Goal: Check status: Check status

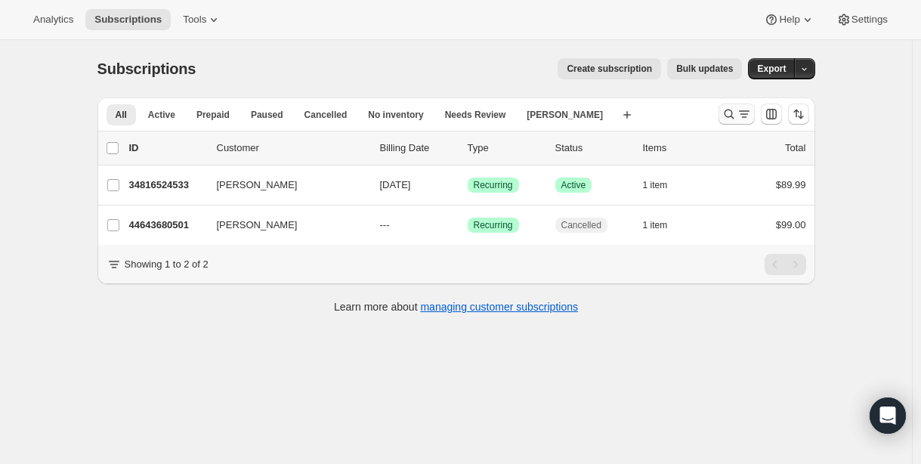
click at [727, 114] on icon "Search and filter results" at bounding box center [728, 114] width 15 height 15
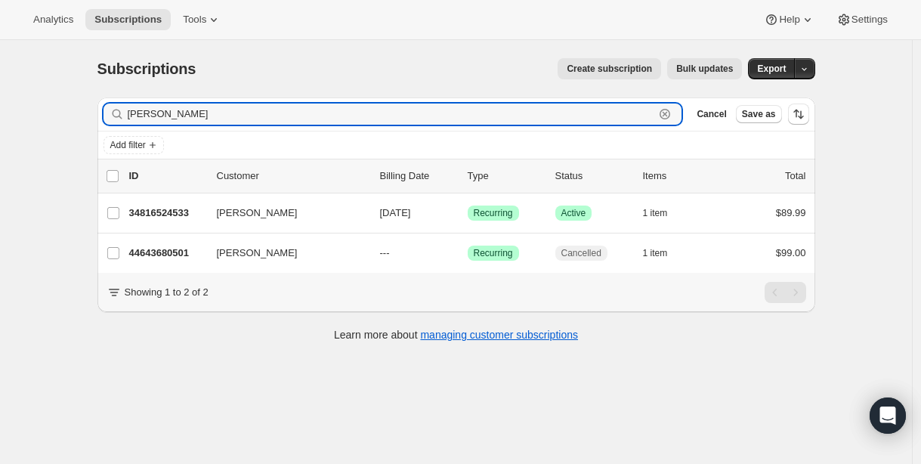
click at [668, 118] on icon "button" at bounding box center [664, 114] width 11 height 11
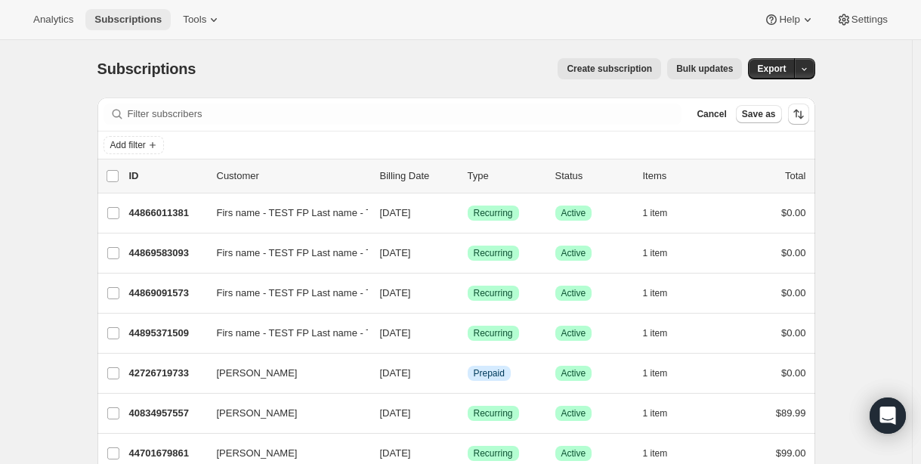
click at [137, 22] on span "Subscriptions" at bounding box center [127, 20] width 67 height 12
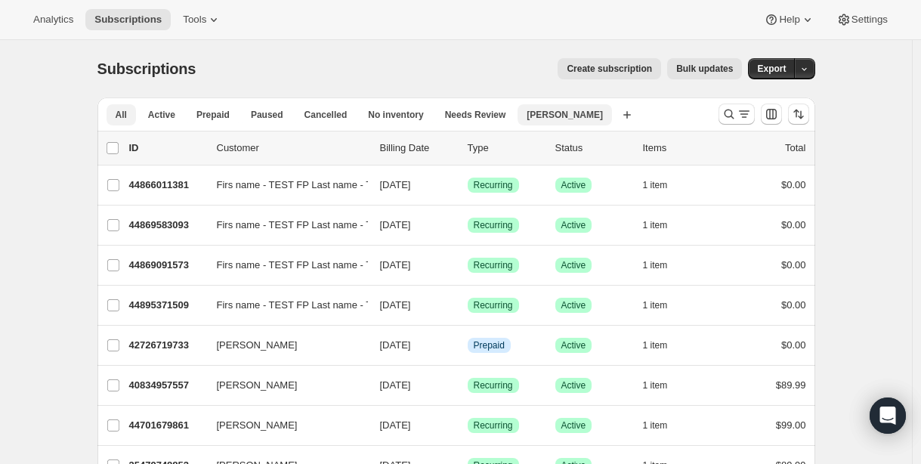
click at [558, 113] on span "[PERSON_NAME]" at bounding box center [564, 115] width 76 height 12
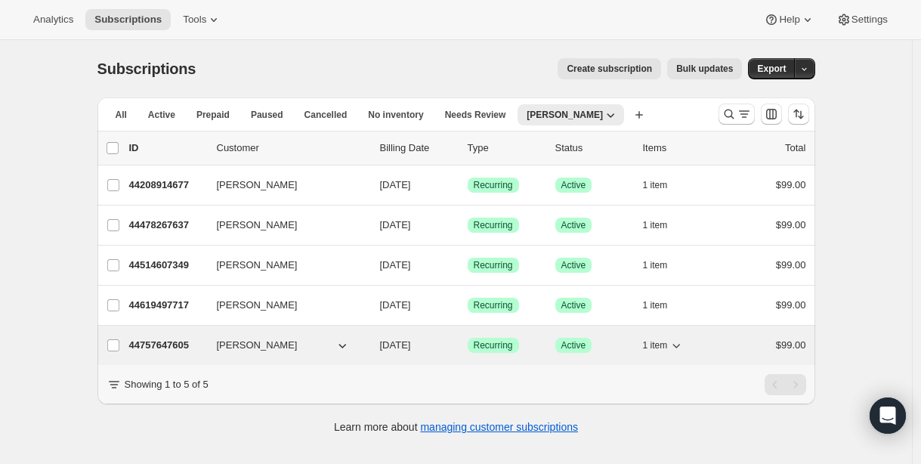
click at [159, 345] on p "44757647605" at bounding box center [167, 345] width 76 height 15
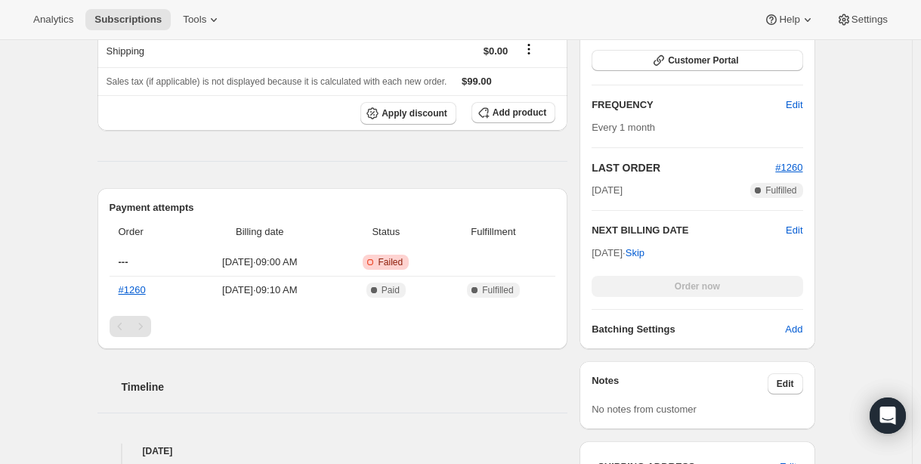
scroll to position [363, 0]
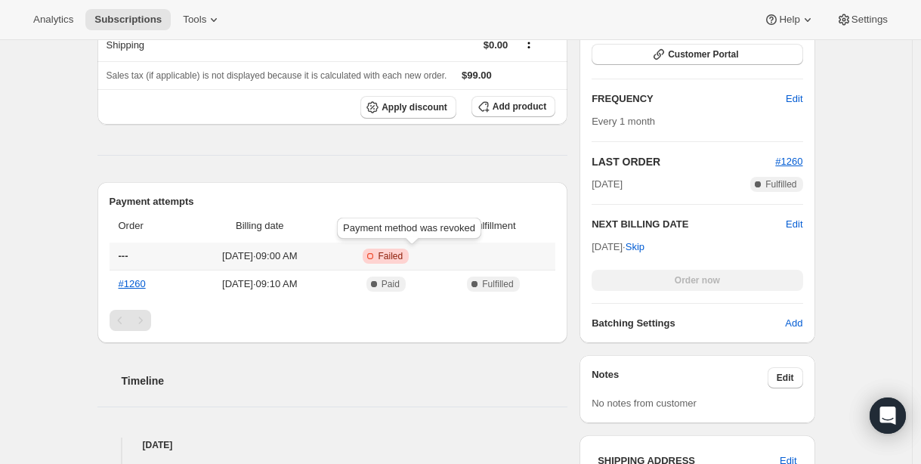
click at [403, 254] on span "Failed" at bounding box center [390, 256] width 25 height 12
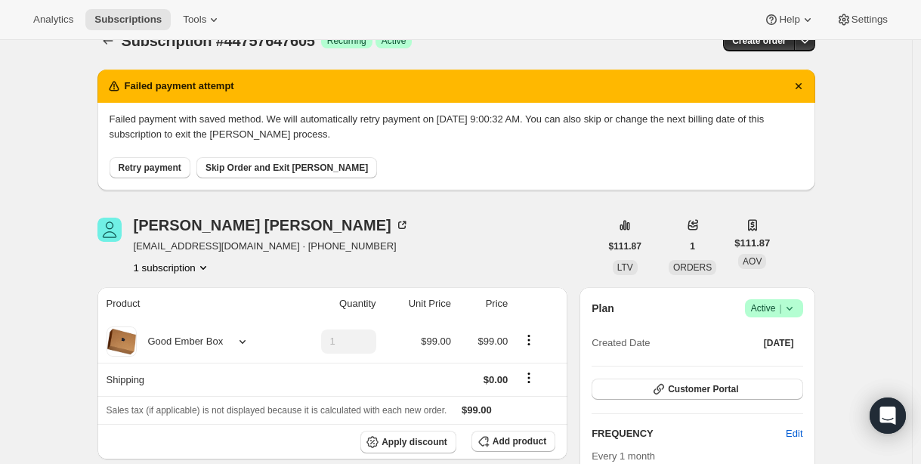
scroll to position [17, 0]
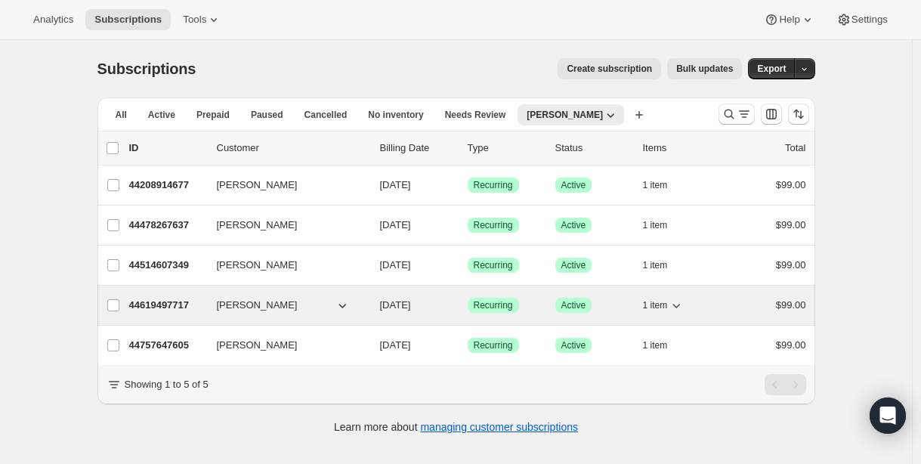
click at [177, 306] on p "44619497717" at bounding box center [167, 305] width 76 height 15
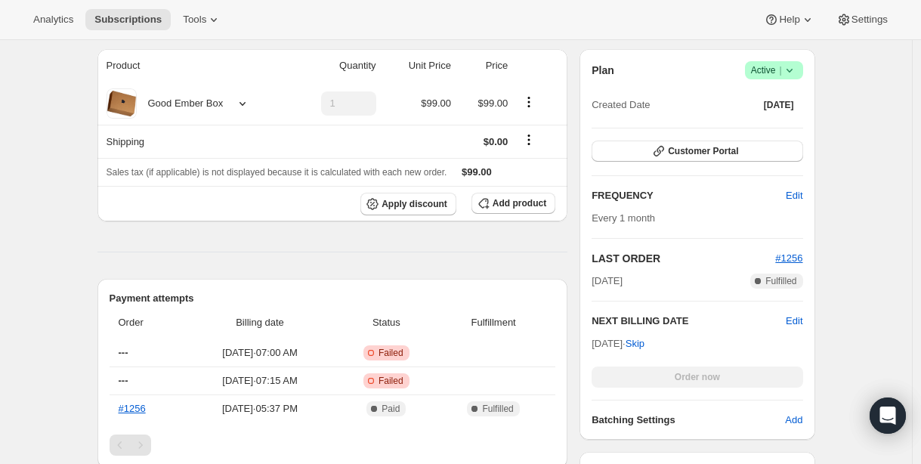
scroll to position [272, 0]
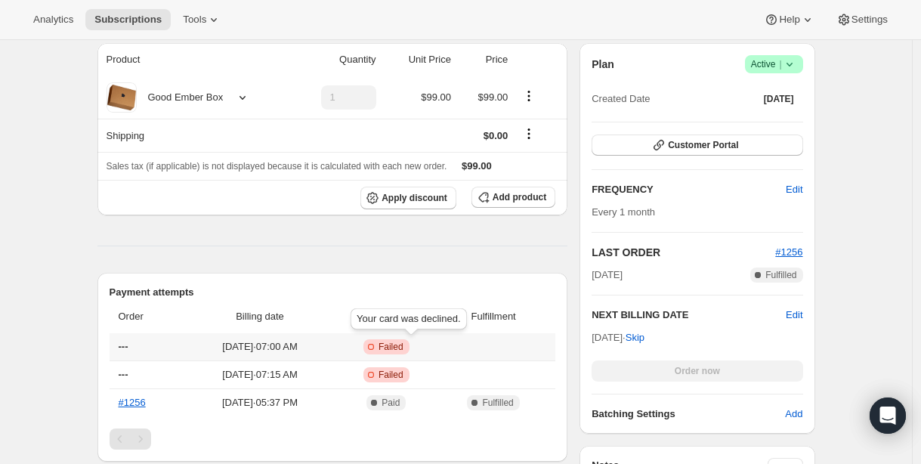
click at [403, 348] on span "Failed" at bounding box center [390, 347] width 25 height 12
click at [77, 295] on div "Subscription #44619497717. This page is ready Subscription #44619497717 Success…" at bounding box center [456, 382] width 912 height 1229
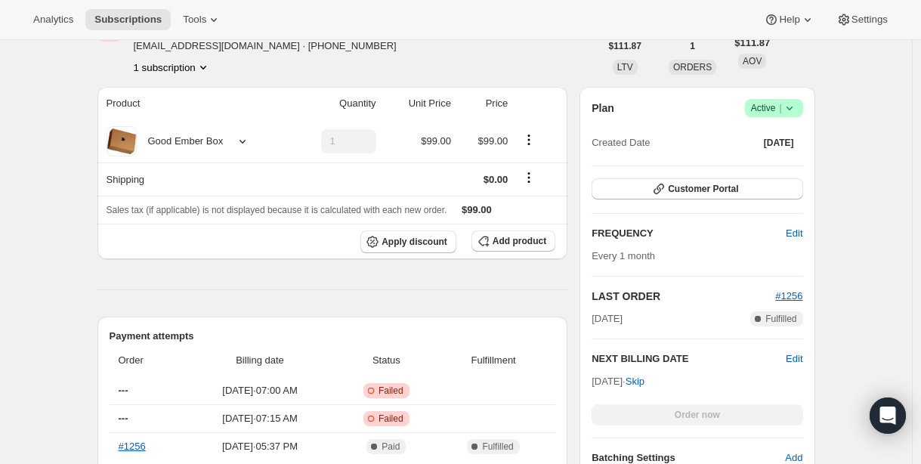
scroll to position [212, 0]
